Goal: Task Accomplishment & Management: Use online tool/utility

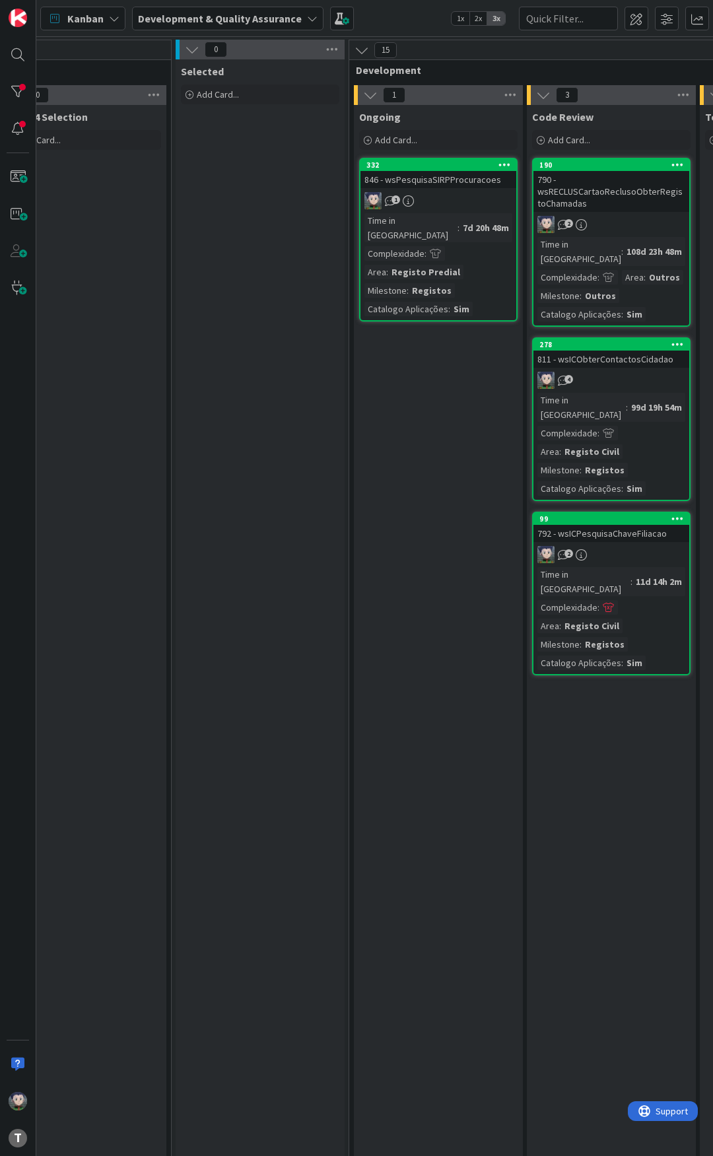
scroll to position [0, 351]
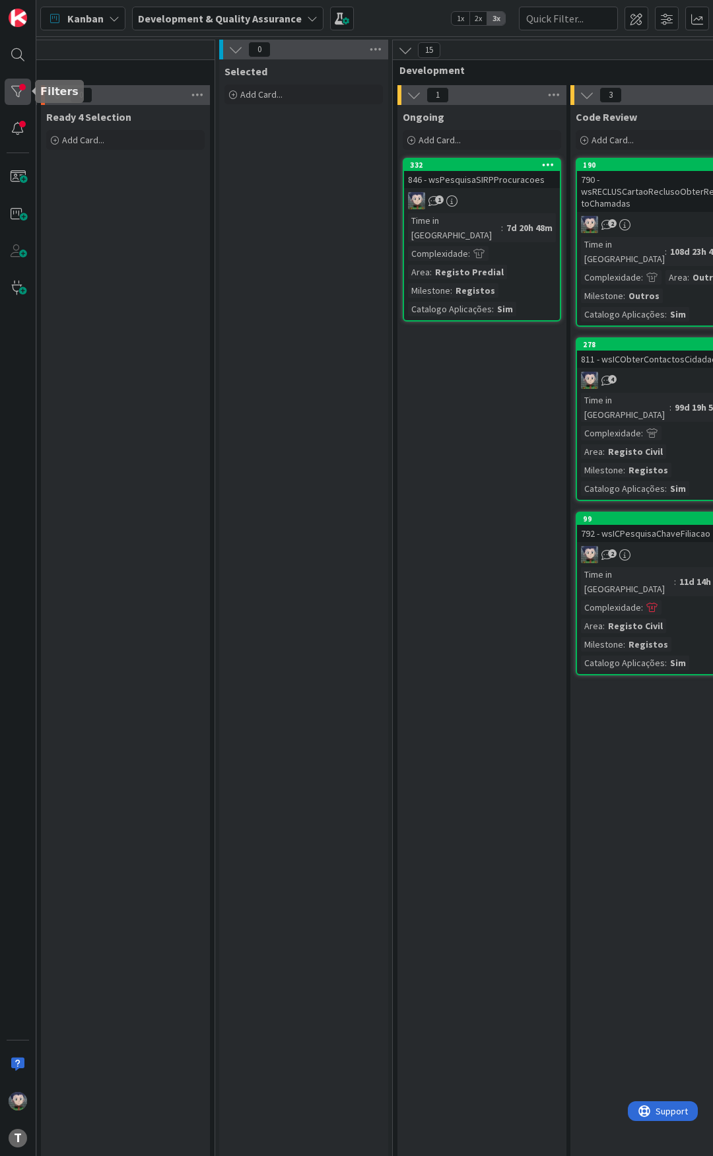
click at [12, 95] on div at bounding box center [18, 92] width 26 height 26
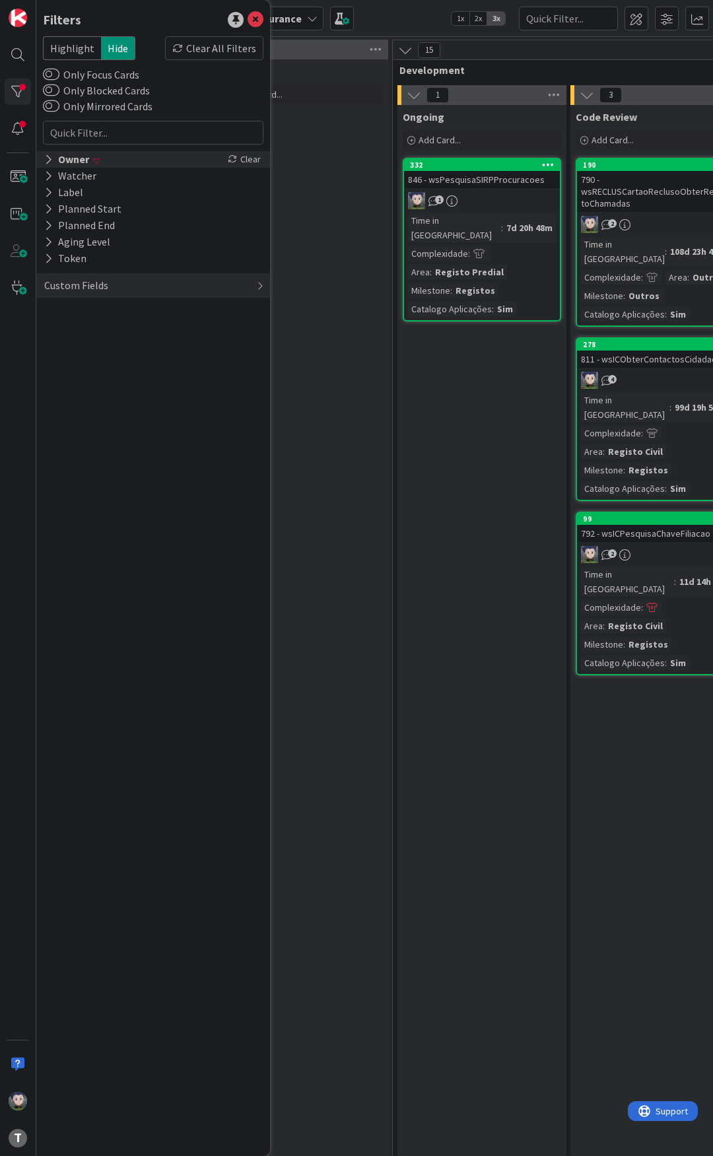
click at [55, 158] on div "Owner" at bounding box center [67, 159] width 48 height 17
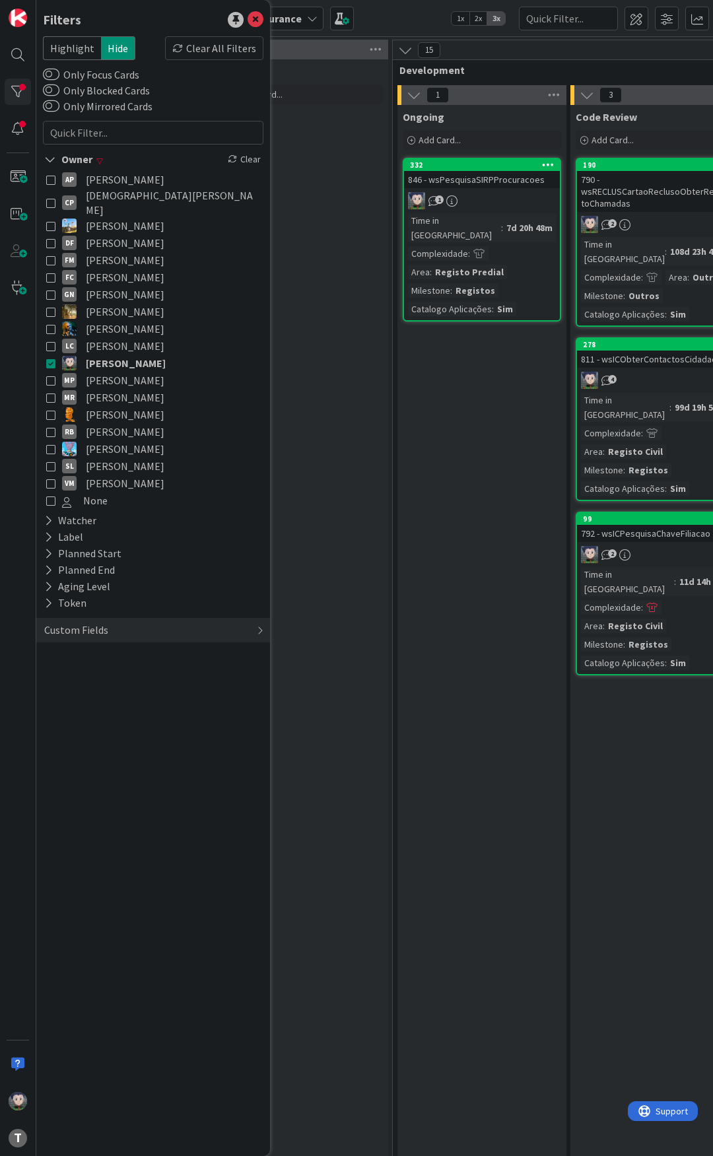
click at [50, 359] on icon at bounding box center [50, 363] width 9 height 9
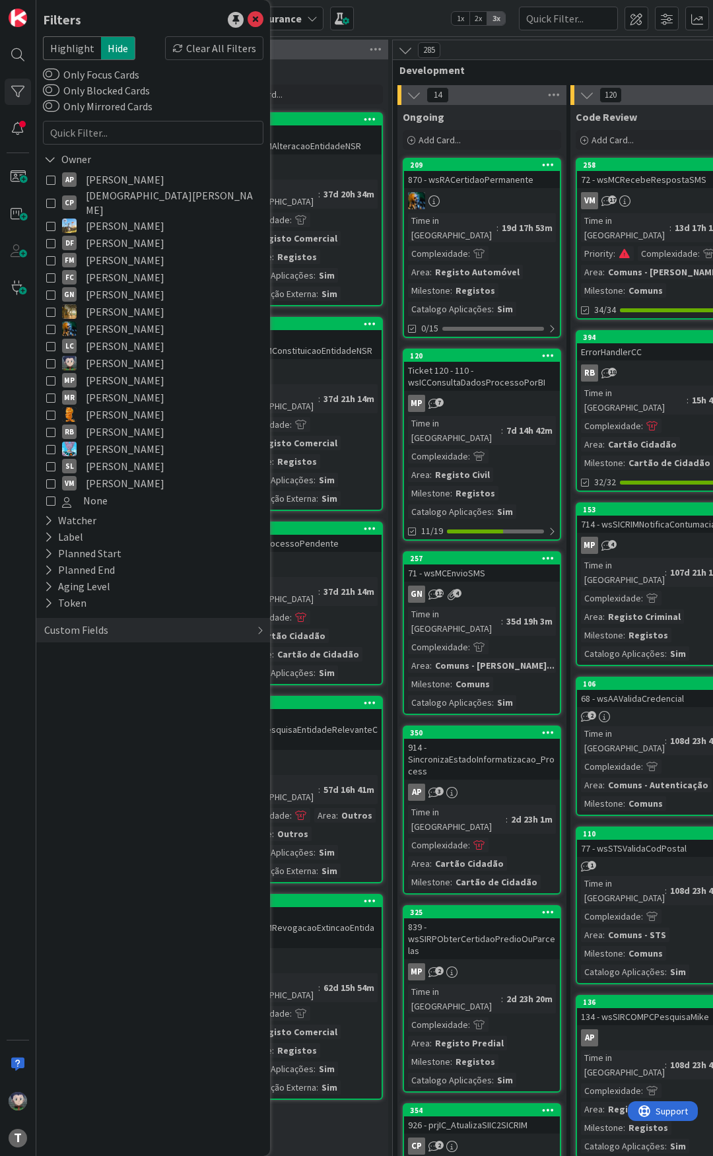
click at [47, 324] on icon at bounding box center [50, 328] width 9 height 9
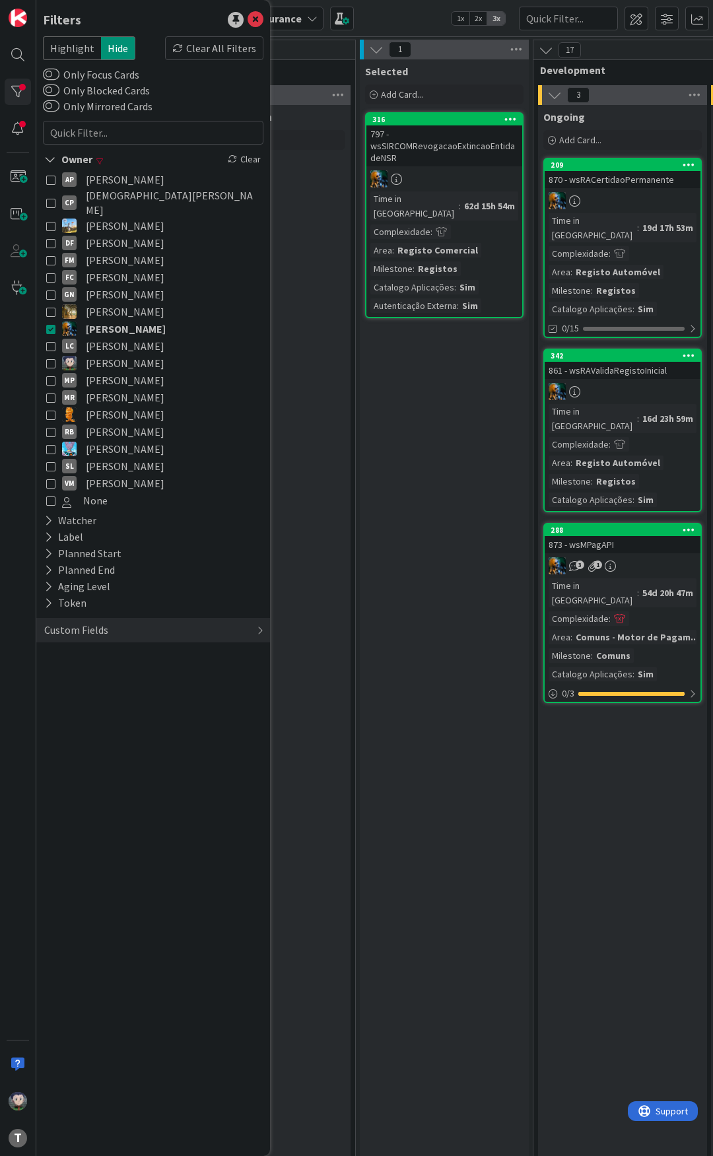
scroll to position [0, 219]
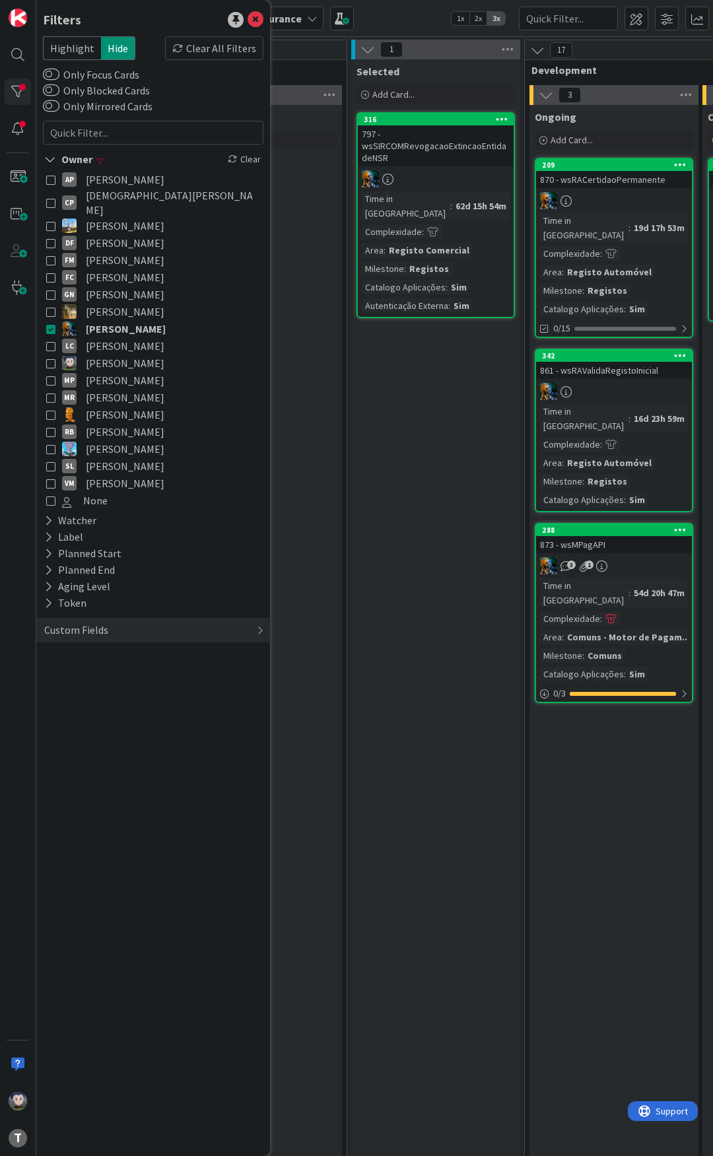
click at [50, 359] on icon at bounding box center [50, 363] width 9 height 9
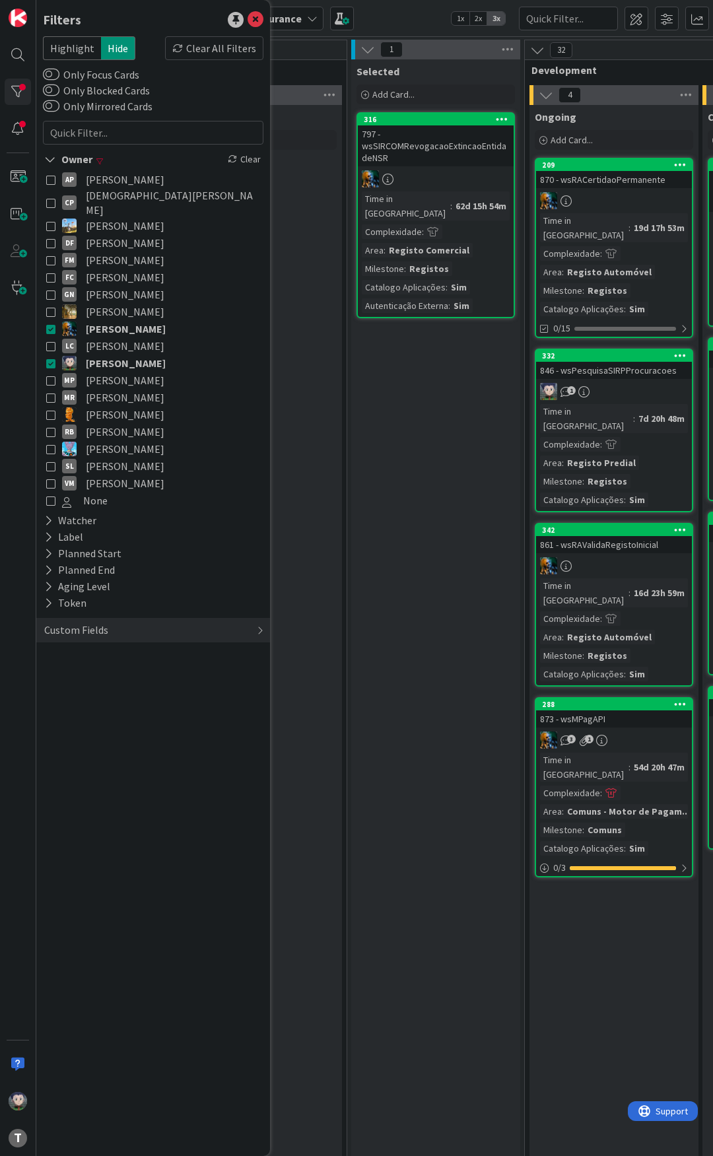
click at [50, 324] on icon at bounding box center [50, 328] width 9 height 9
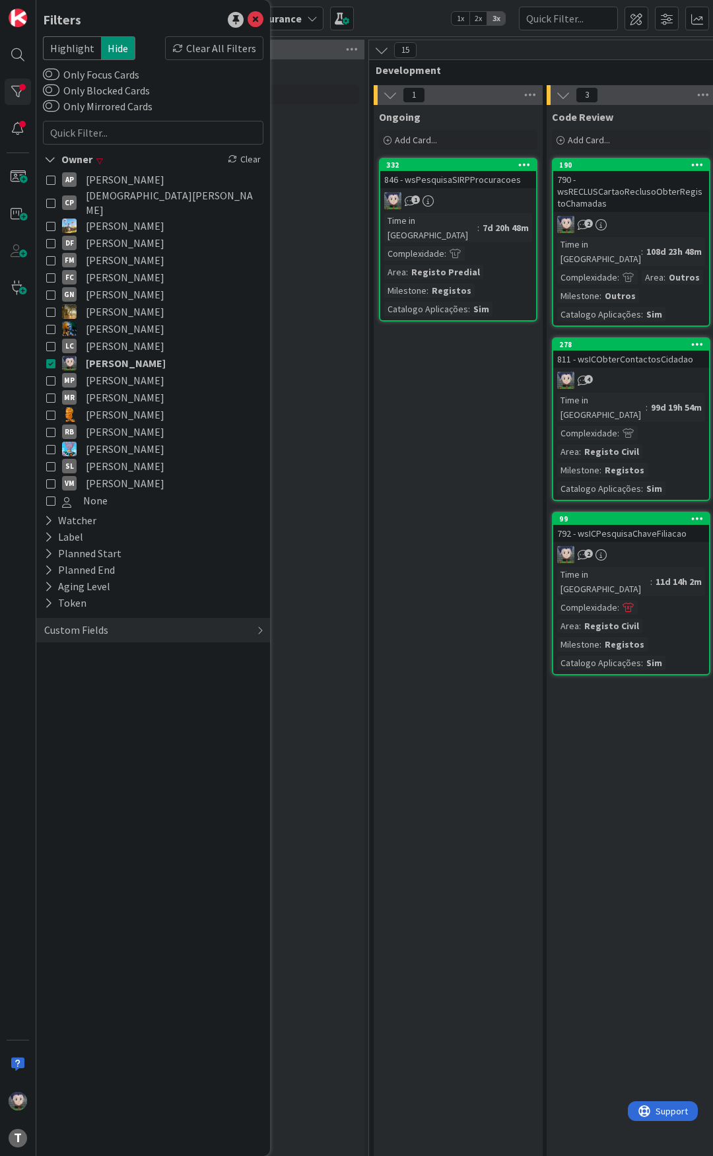
scroll to position [0, 351]
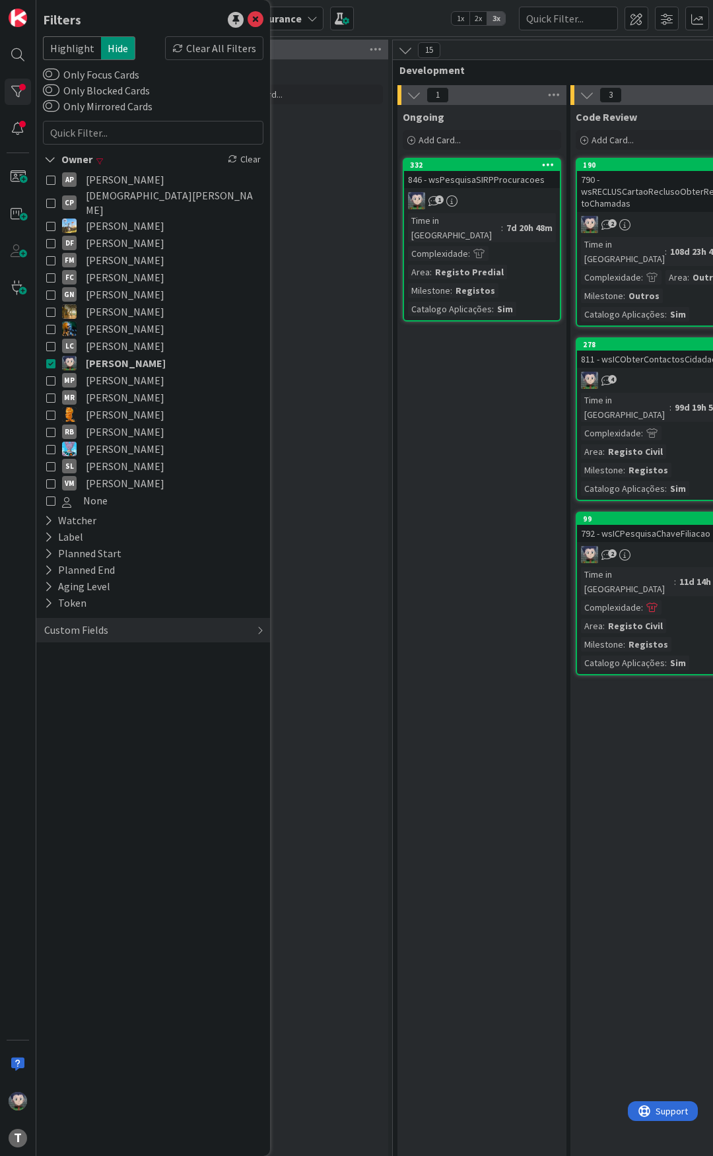
click at [418, 404] on div "Ongoing Add Card... 332 846 - wsPesquisaSIRPProcuracoes 1 Time in [GEOGRAPHIC_D…" at bounding box center [482, 907] width 169 height 1605
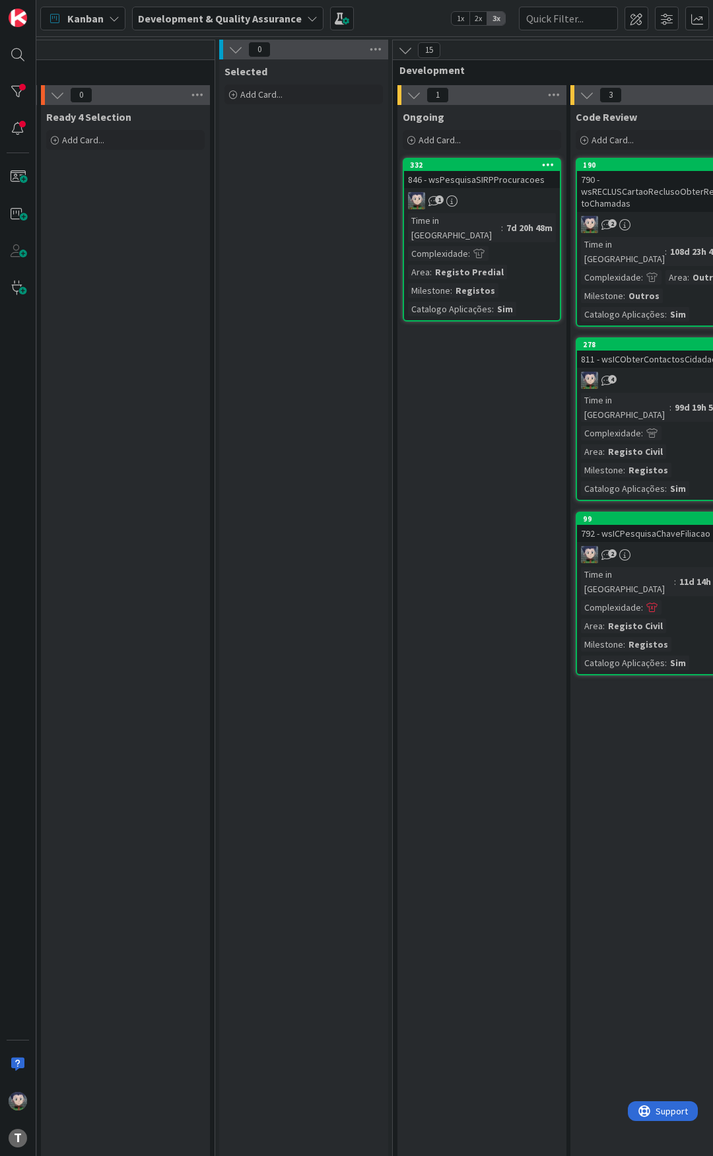
click at [429, 396] on div "Ongoing Add Card... 332 846 - wsPesquisaSIRPProcuracoes 1 Time in [GEOGRAPHIC_D…" at bounding box center [482, 907] width 169 height 1605
click at [426, 393] on div "Ongoing Add Card... 332 846 - wsPesquisaSIRPProcuracoes 1 Time in [GEOGRAPHIC_D…" at bounding box center [482, 907] width 169 height 1605
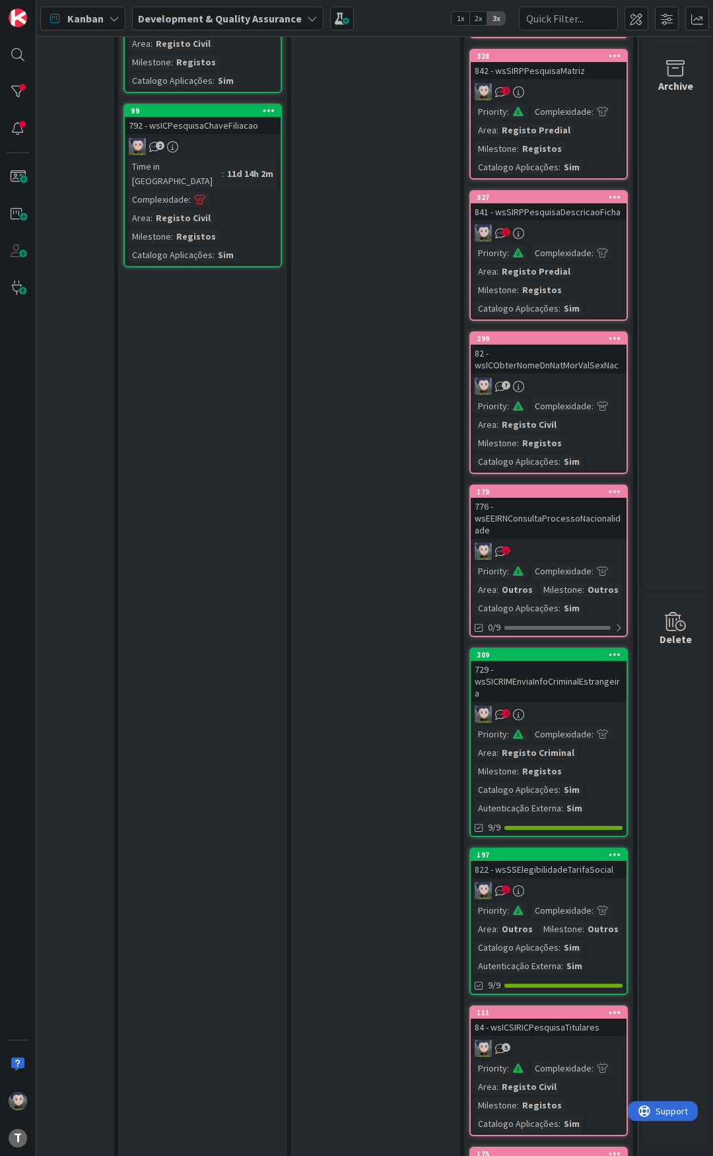
scroll to position [577, 814]
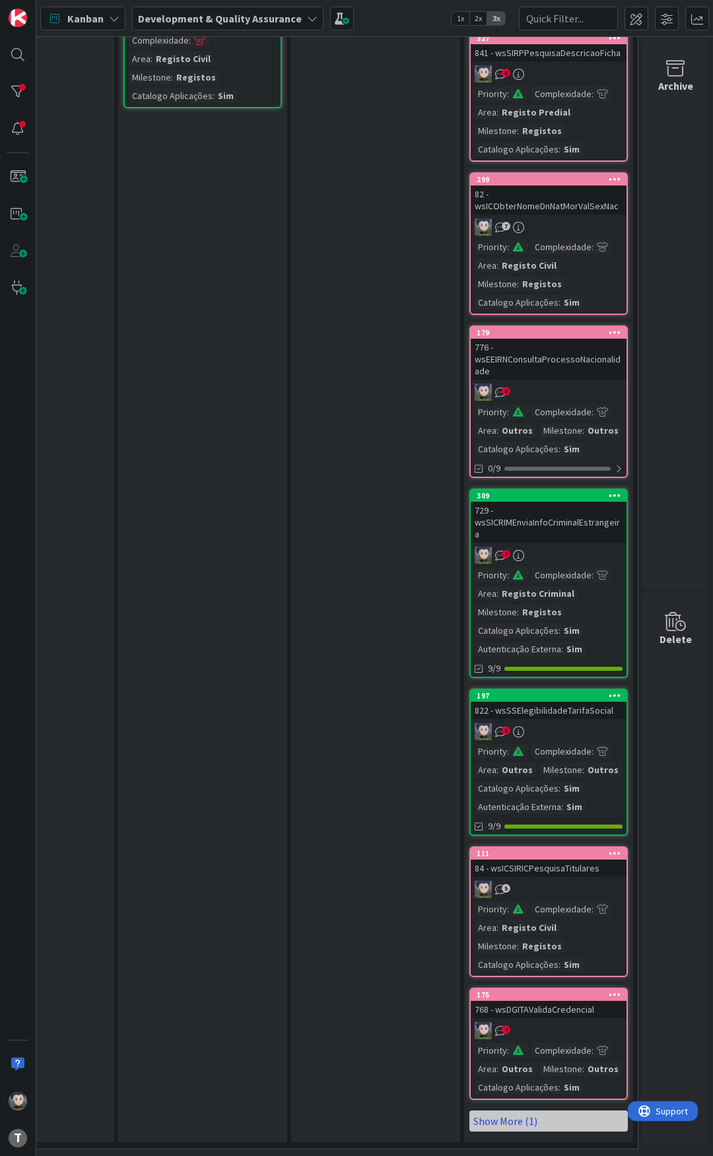
click at [551, 1111] on link "Show More (1)" at bounding box center [549, 1121] width 159 height 21
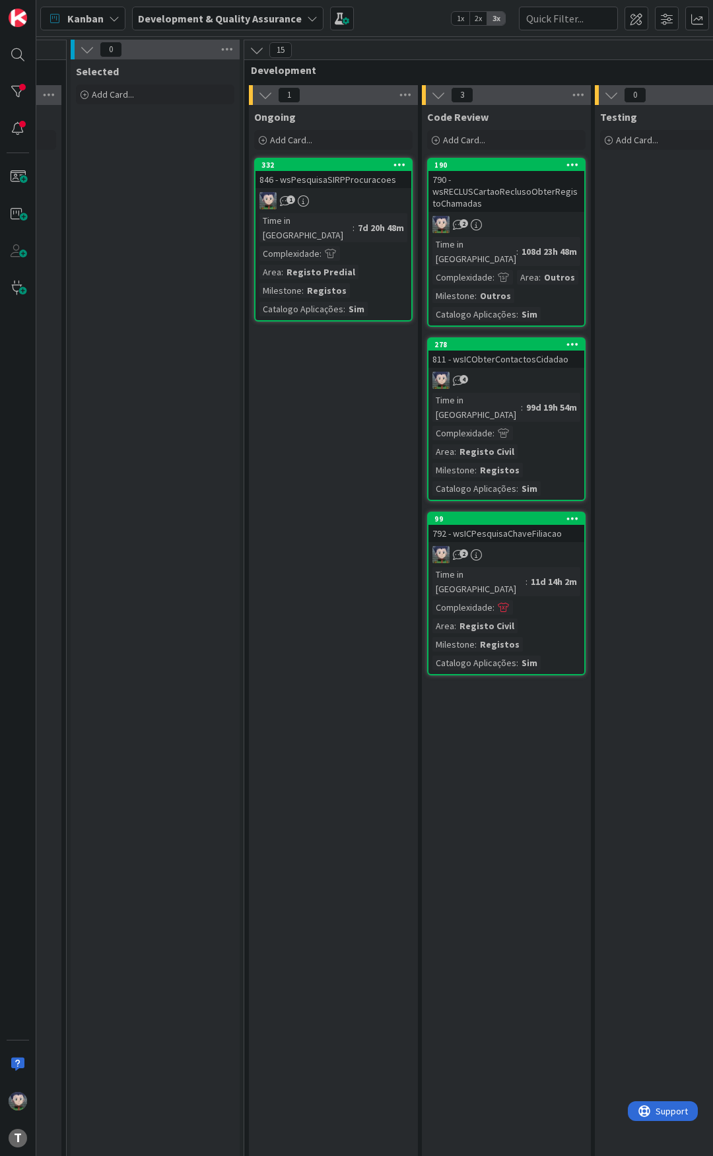
scroll to position [0, 483]
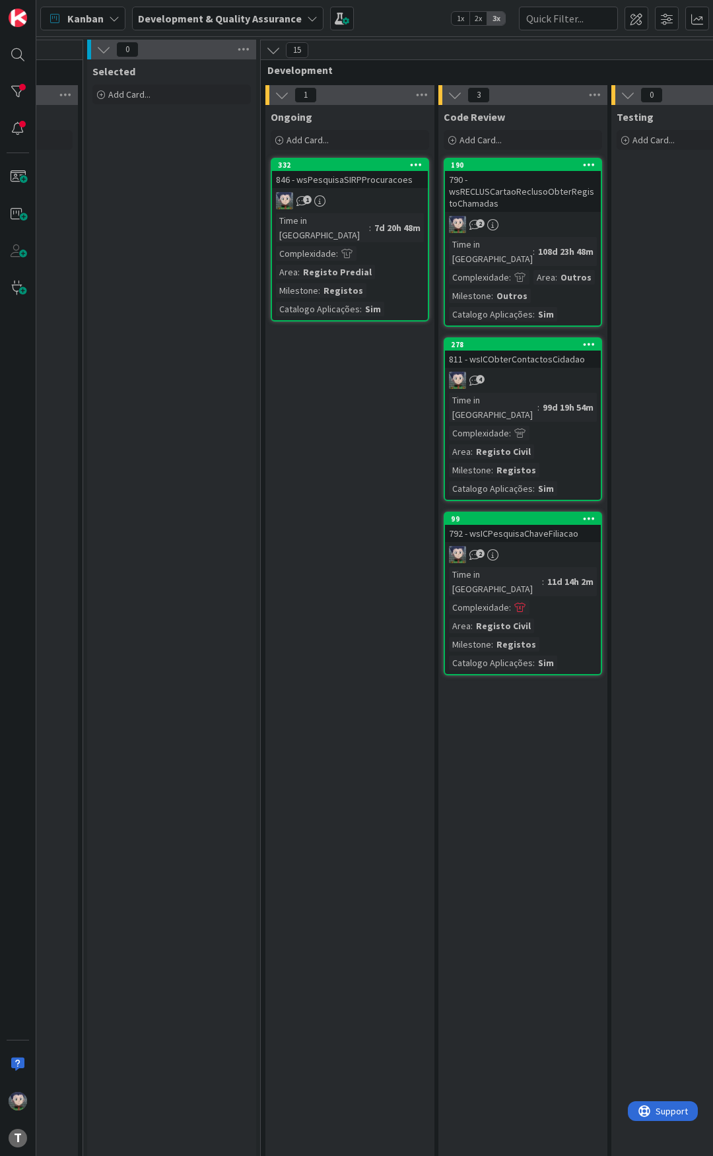
click at [211, 396] on div "Selected Add Card..." at bounding box center [171, 949] width 169 height 1780
drag, startPoint x: 194, startPoint y: 359, endPoint x: 194, endPoint y: 351, distance: 8.6
click at [194, 359] on div "Selected Add Card..." at bounding box center [171, 949] width 169 height 1780
click at [195, 345] on div "Selected Add Card..." at bounding box center [171, 949] width 169 height 1780
click at [182, 335] on div "Selected Add Card..." at bounding box center [171, 949] width 169 height 1780
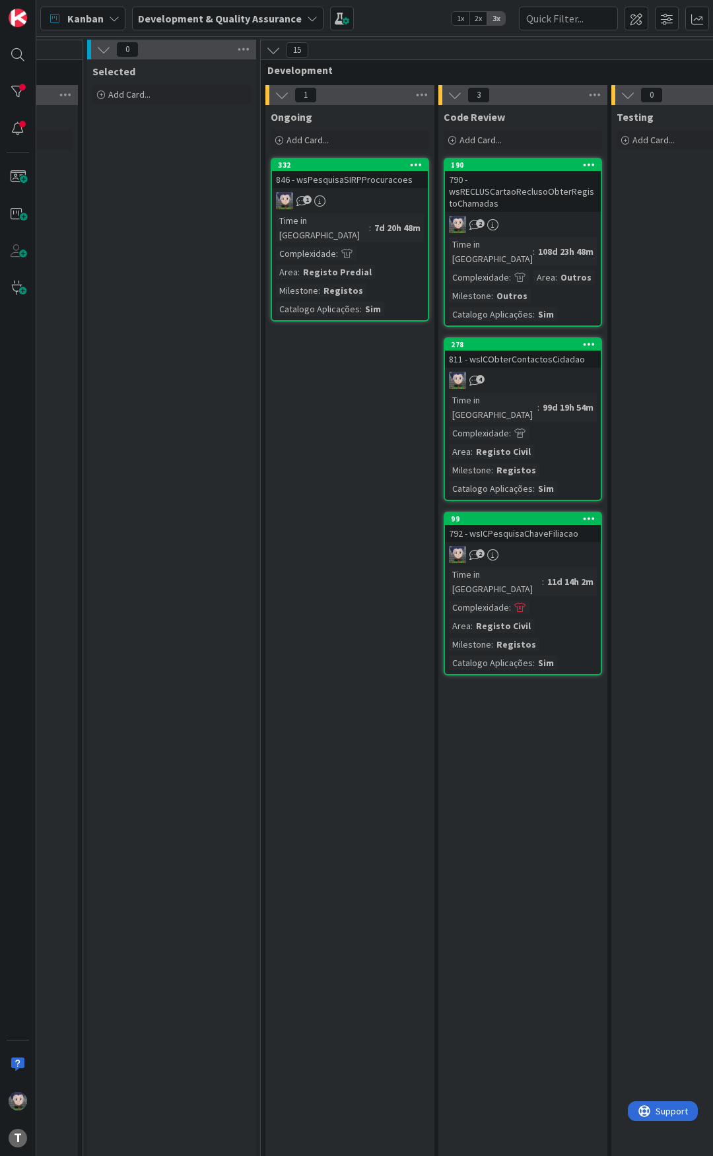
click at [172, 328] on div "Selected Add Card..." at bounding box center [171, 949] width 169 height 1780
click at [173, 322] on div "Selected Add Card..." at bounding box center [171, 949] width 169 height 1780
click at [172, 320] on div "Selected Add Card..." at bounding box center [171, 949] width 169 height 1780
